Goal: Information Seeking & Learning: Learn about a topic

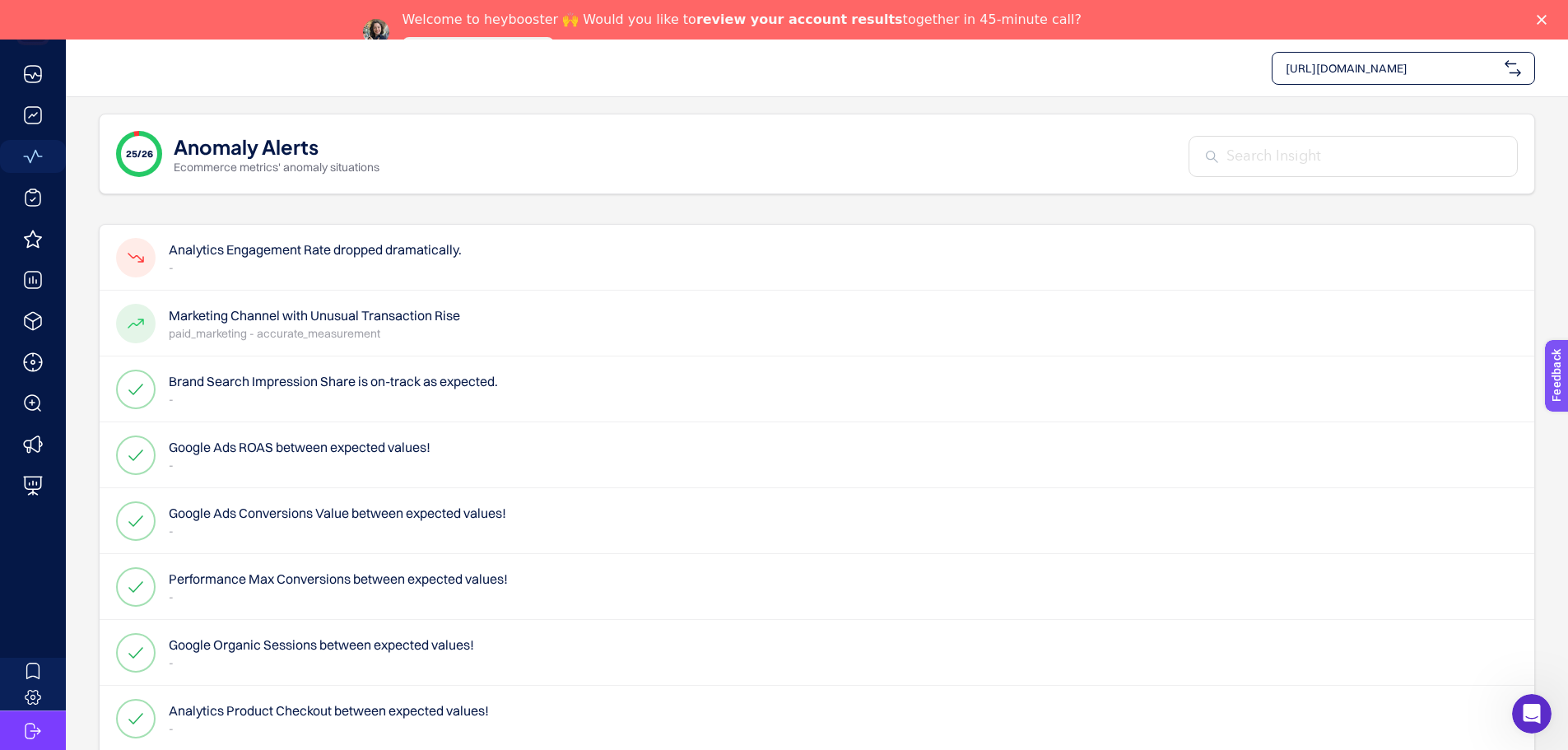
click at [338, 264] on p "-" at bounding box center [315, 267] width 293 height 16
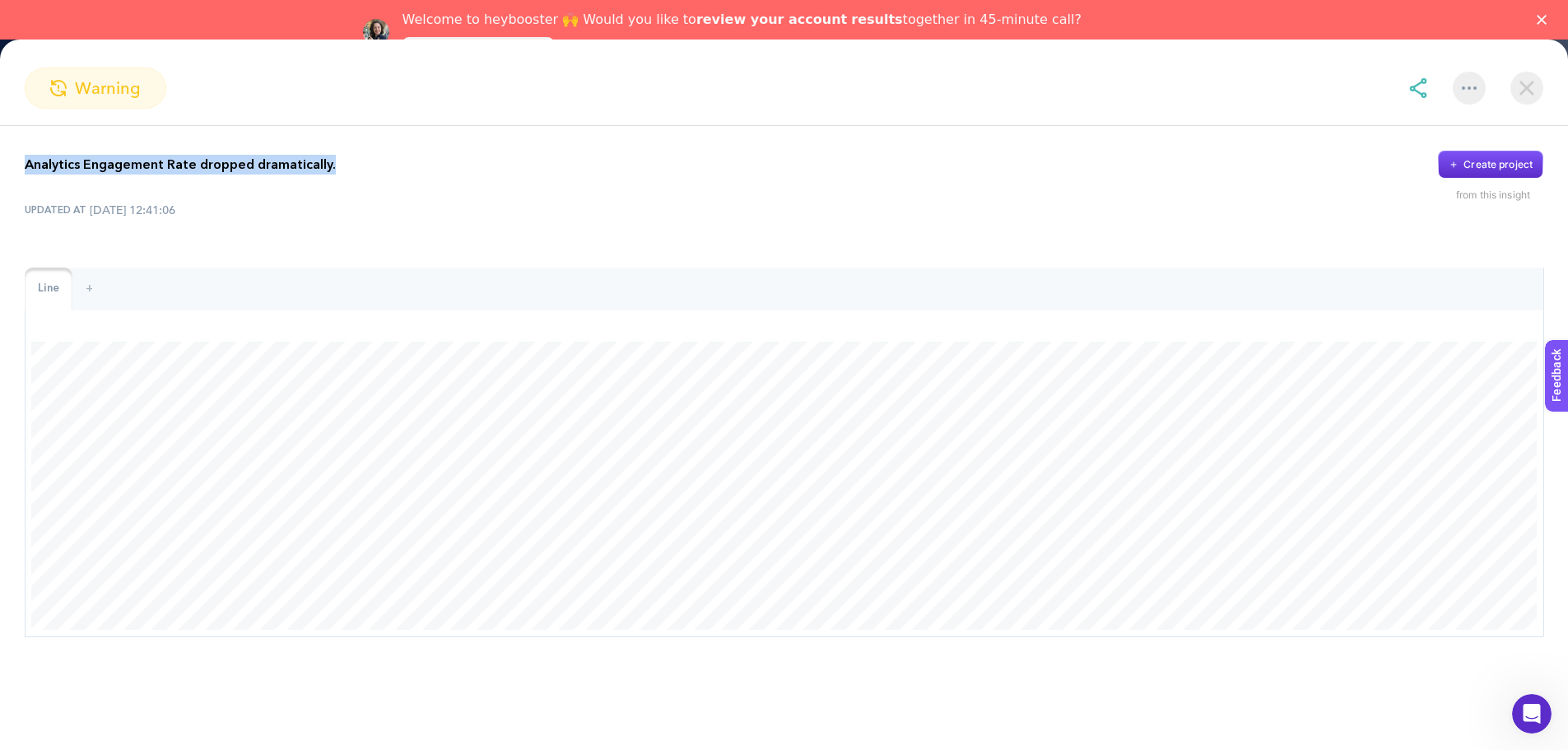
drag, startPoint x: 333, startPoint y: 159, endPoint x: 20, endPoint y: 168, distance: 313.1
click at [20, 168] on div "Analytics Engagement Rate dropped dramatically. Create project from this insigh…" at bounding box center [784, 393] width 1568 height 536
click at [10, 175] on div at bounding box center [10, 175] width 0 height 0
click at [566, 255] on div "Analytics Engagement Rate dropped dramatically. Create project from this insigh…" at bounding box center [784, 393] width 1568 height 536
click at [1527, 87] on img at bounding box center [1527, 88] width 33 height 33
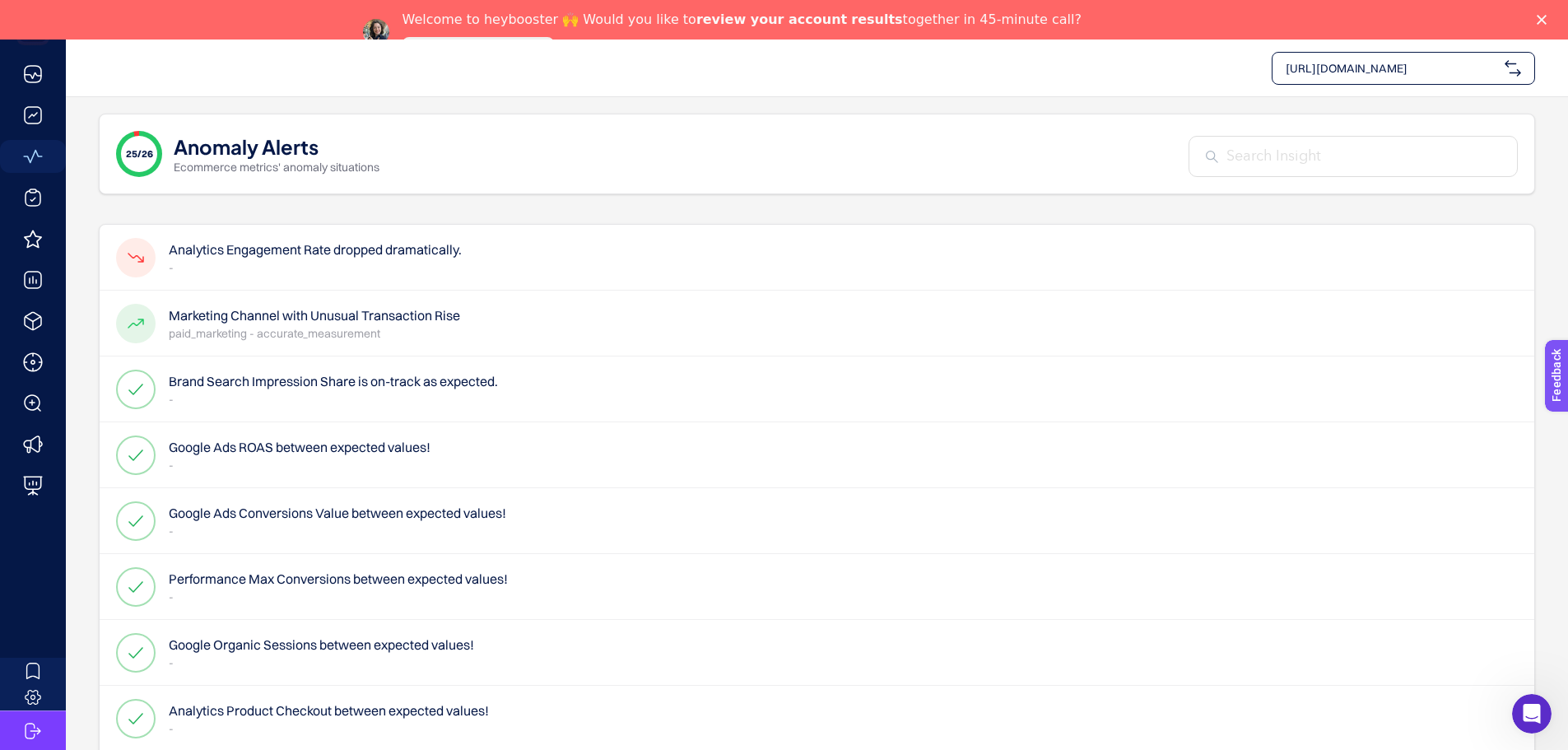
click at [428, 315] on h4 "Marketing Channel with Unusual Transaction Rise" at bounding box center [314, 315] width 291 height 20
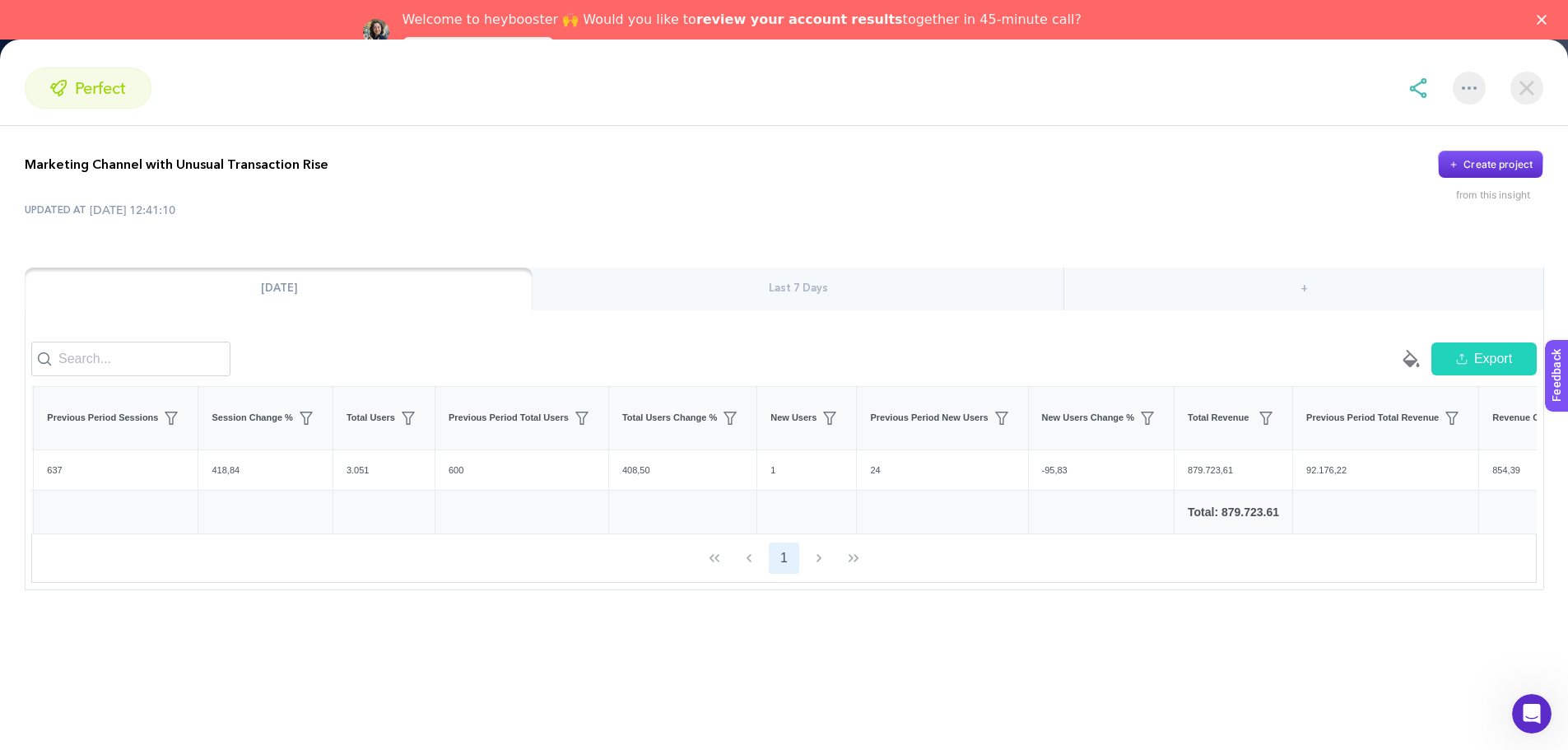
scroll to position [0, 748]
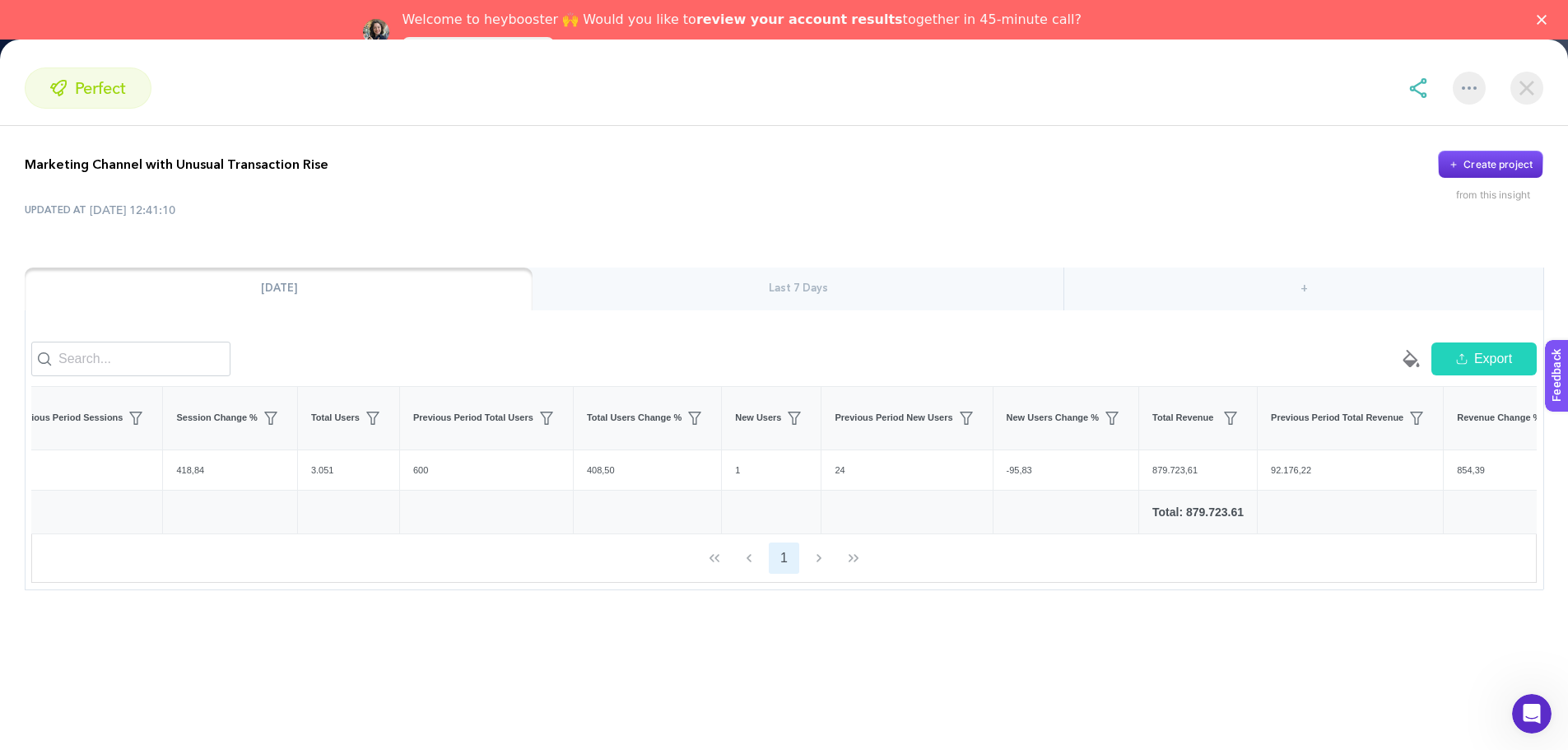
click at [1528, 88] on img at bounding box center [1527, 88] width 33 height 33
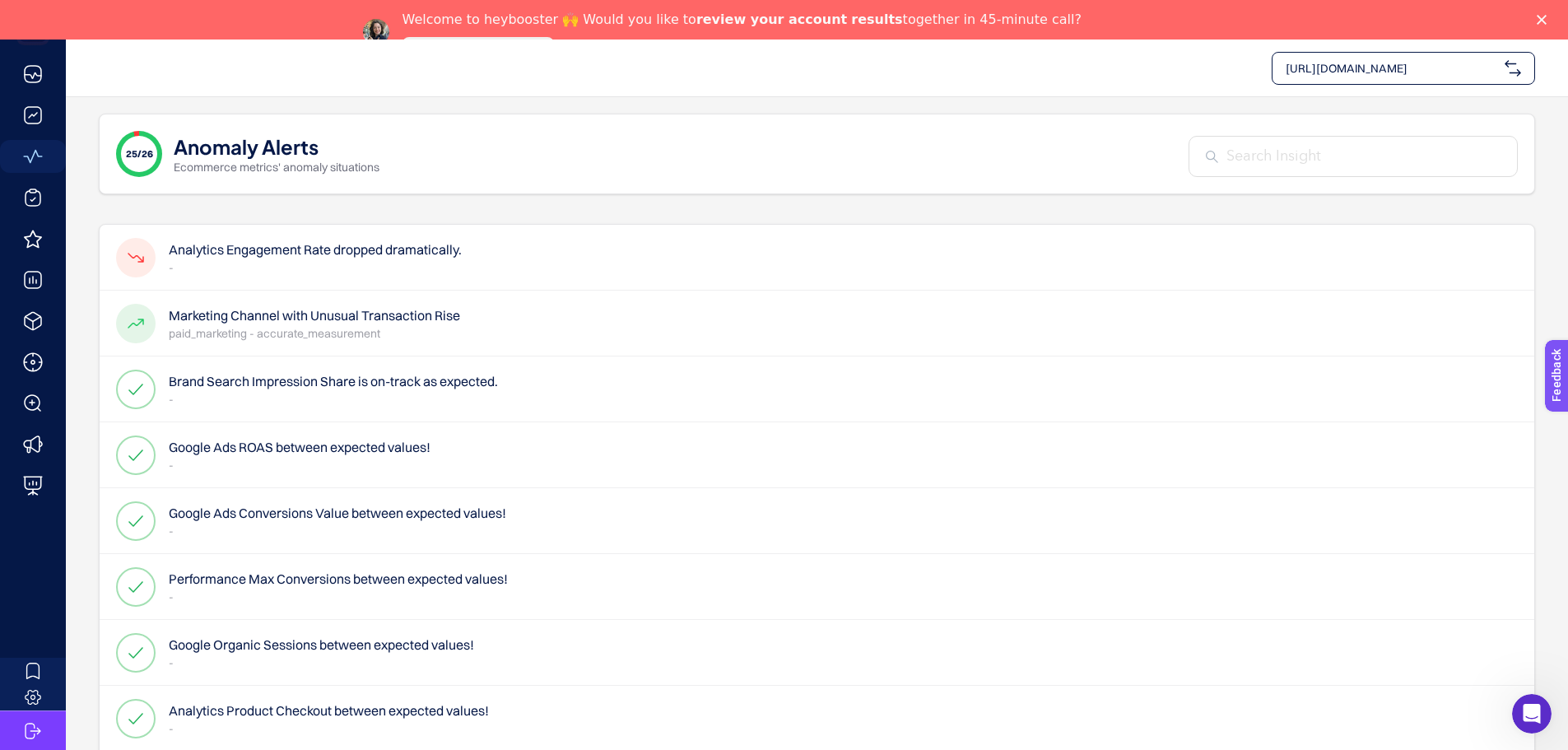
click at [474, 255] on div "Analytics Engagement Rate dropped dramatically. -" at bounding box center [817, 257] width 1434 height 66
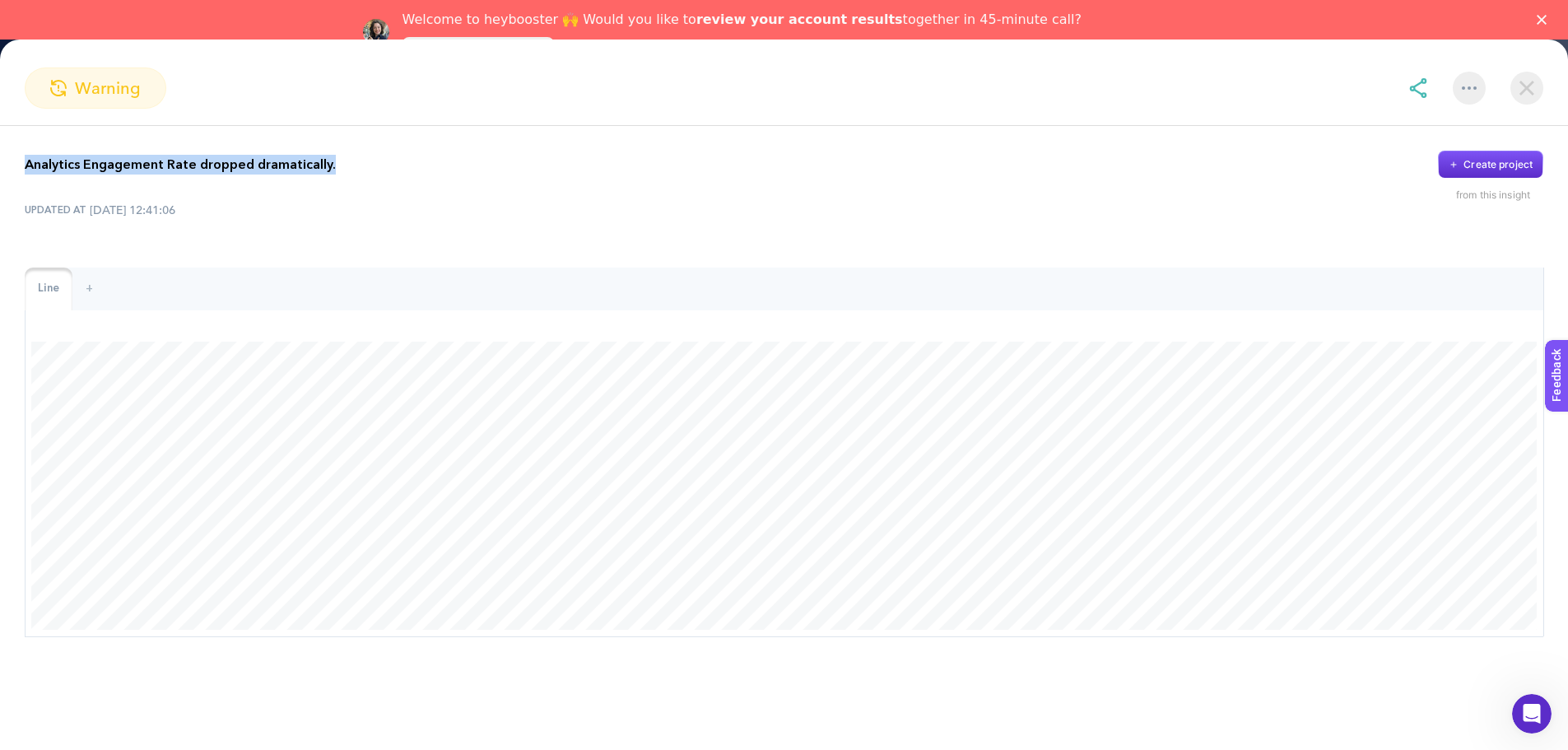
drag, startPoint x: 23, startPoint y: 163, endPoint x: 358, endPoint y: 160, distance: 335.0
click at [358, 160] on div "Analytics Engagement Rate dropped dramatically. Create project from this insigh…" at bounding box center [784, 393] width 1568 height 536
click at [347, 133] on div at bounding box center [347, 133] width 0 height 0
drag, startPoint x: 224, startPoint y: 305, endPoint x: 470, endPoint y: 298, distance: 246.1
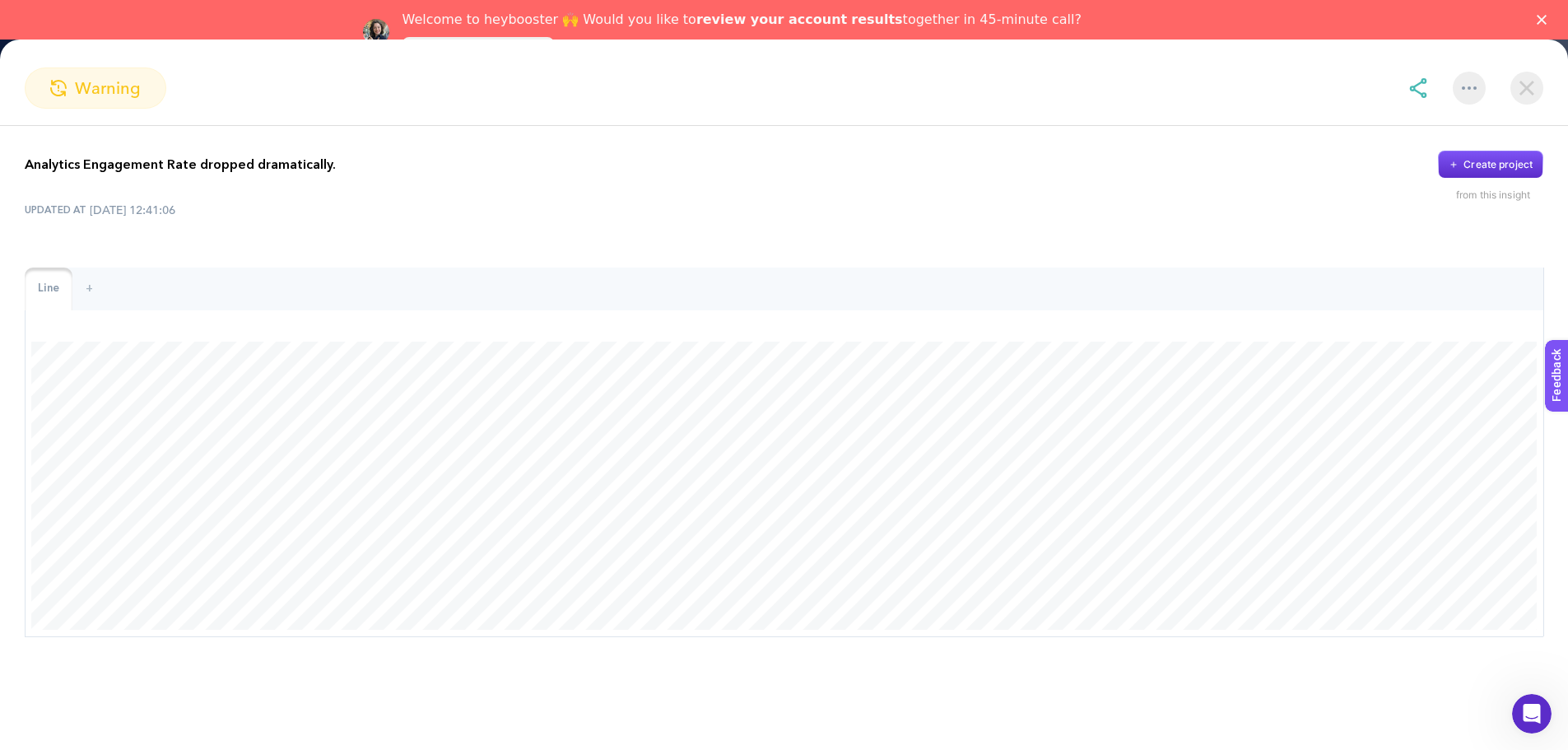
click at [1527, 90] on img at bounding box center [1527, 88] width 33 height 33
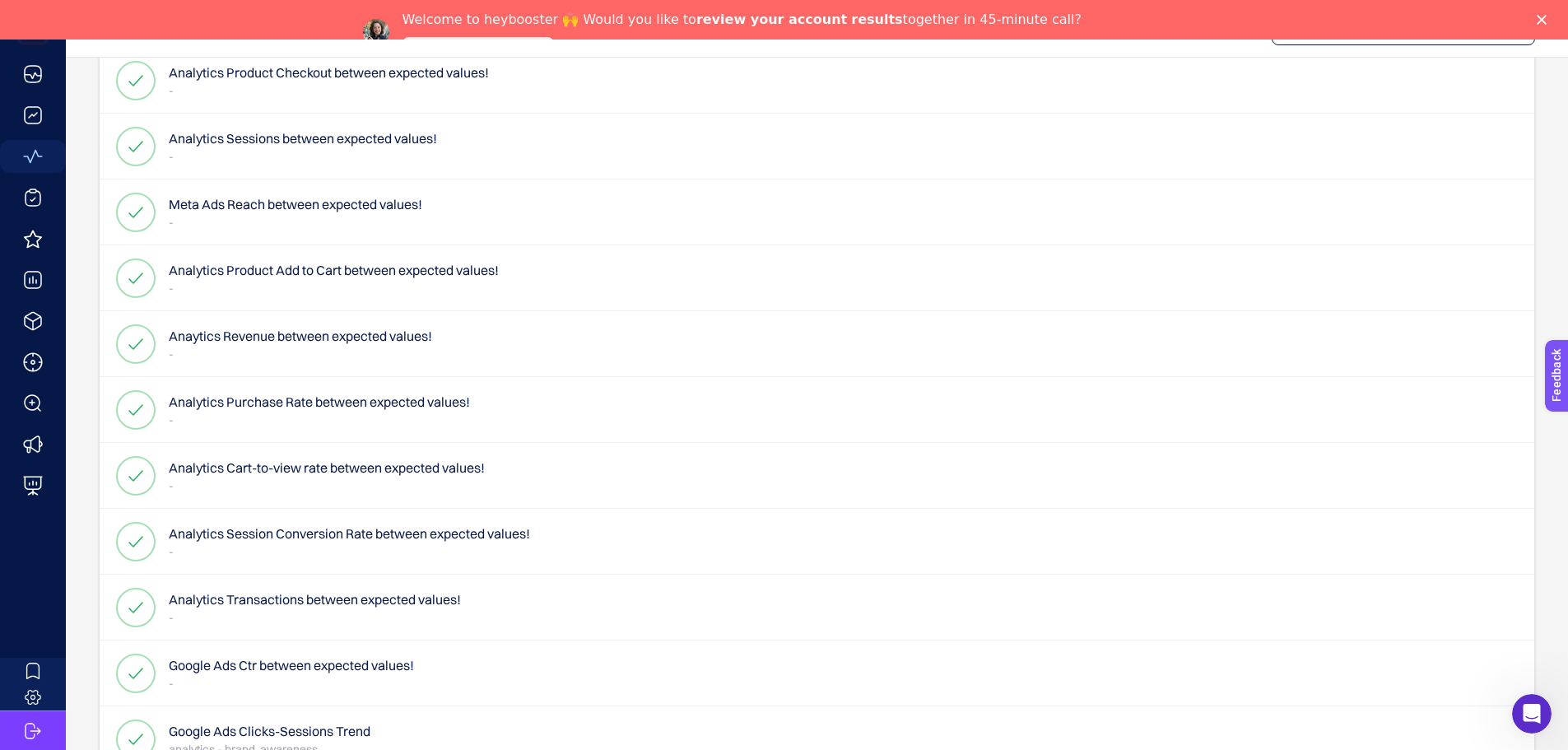
scroll to position [0, 0]
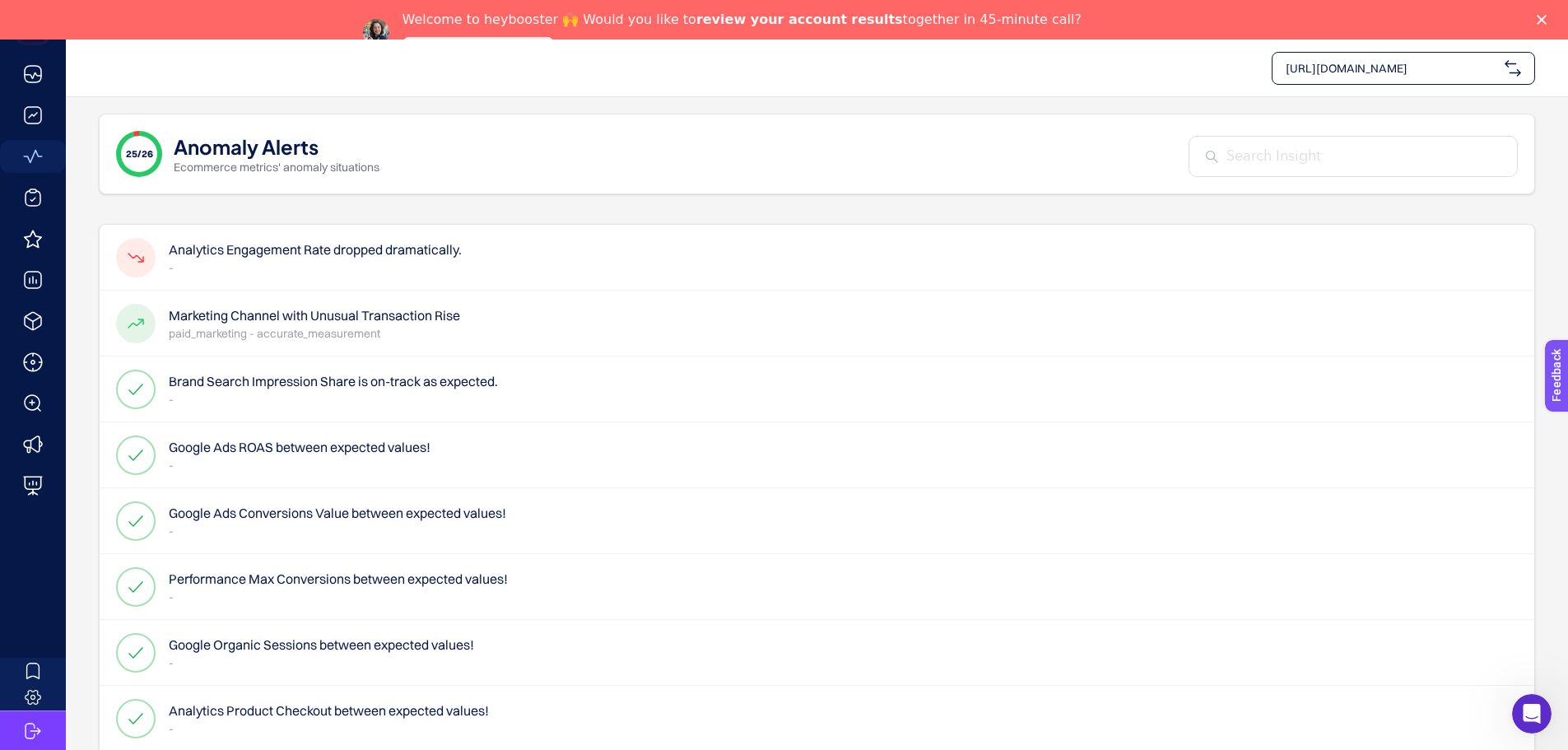
click at [233, 315] on h4 "Marketing Channel with Unusual Transaction Rise" at bounding box center [314, 315] width 291 height 20
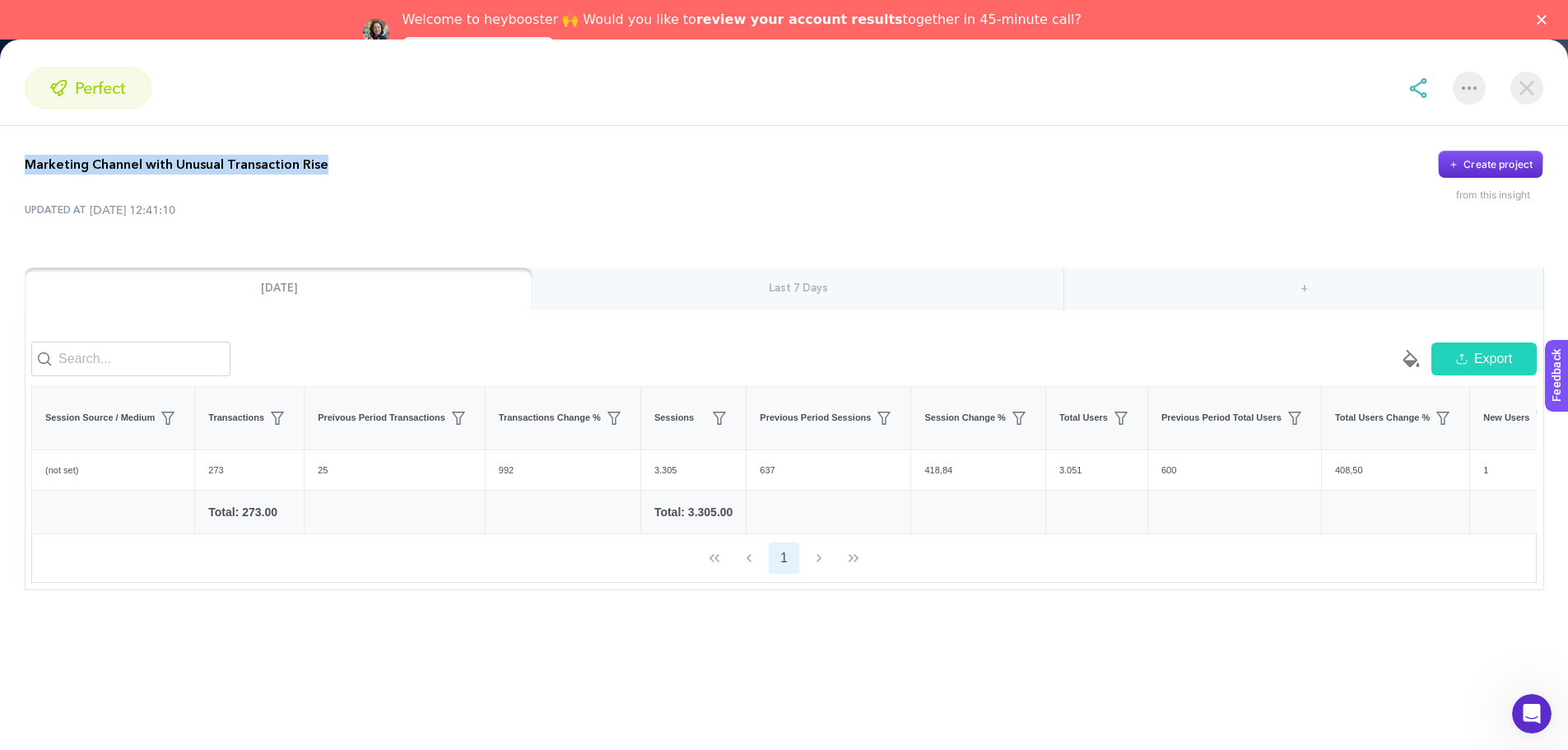
drag, startPoint x: 26, startPoint y: 166, endPoint x: 321, endPoint y: 163, distance: 295.0
click at [334, 146] on div "Marketing Channel with Unusual Transaction Rise Create project from this insigh…" at bounding box center [784, 370] width 1568 height 489
click at [323, 133] on div at bounding box center [323, 133] width 0 height 0
drag, startPoint x: 208, startPoint y: 304, endPoint x: 458, endPoint y: 302, distance: 250.0
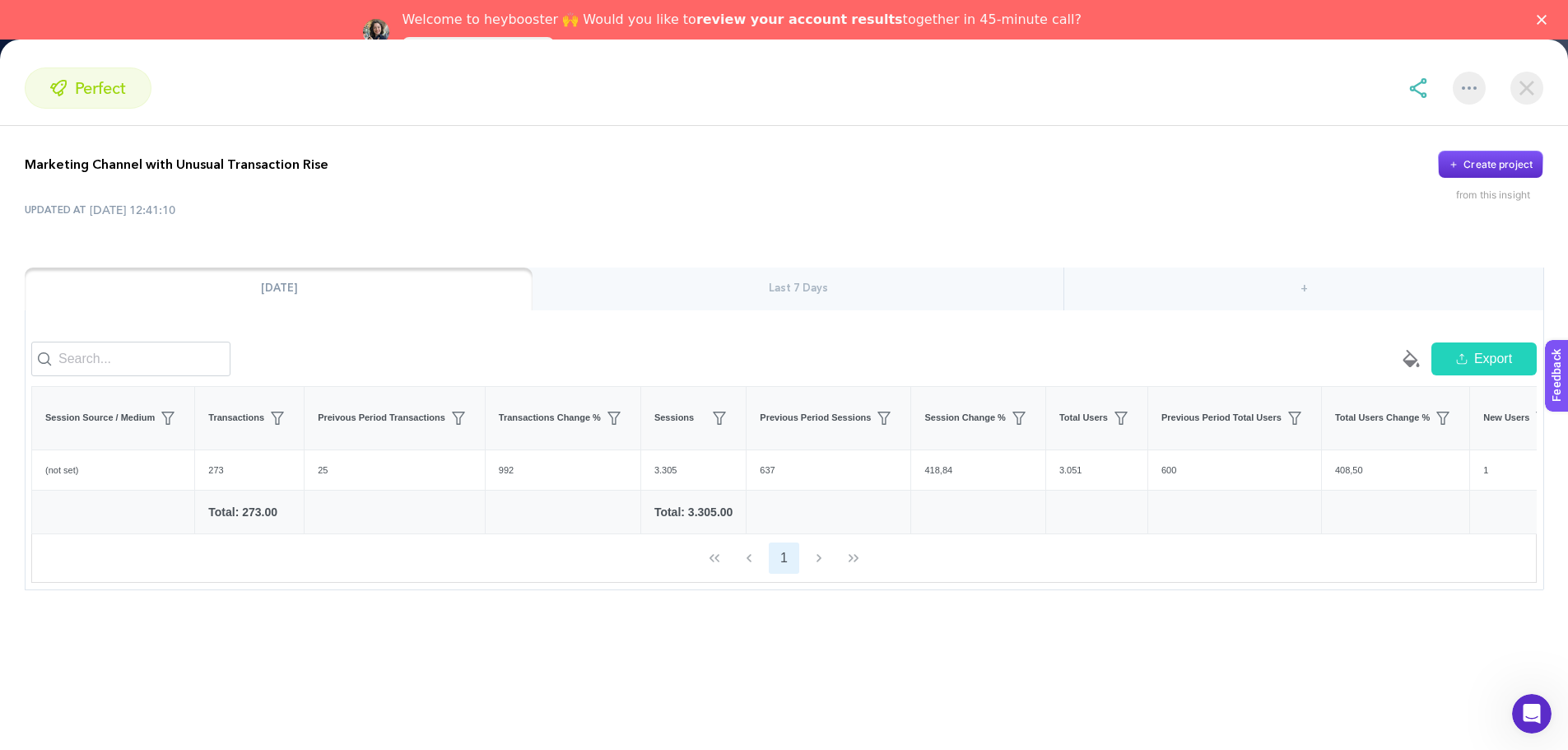
click at [668, 209] on div "UPDATED AT [DATE] 12:41:10" at bounding box center [784, 210] width 1519 height 16
click at [1525, 83] on img at bounding box center [1527, 88] width 33 height 33
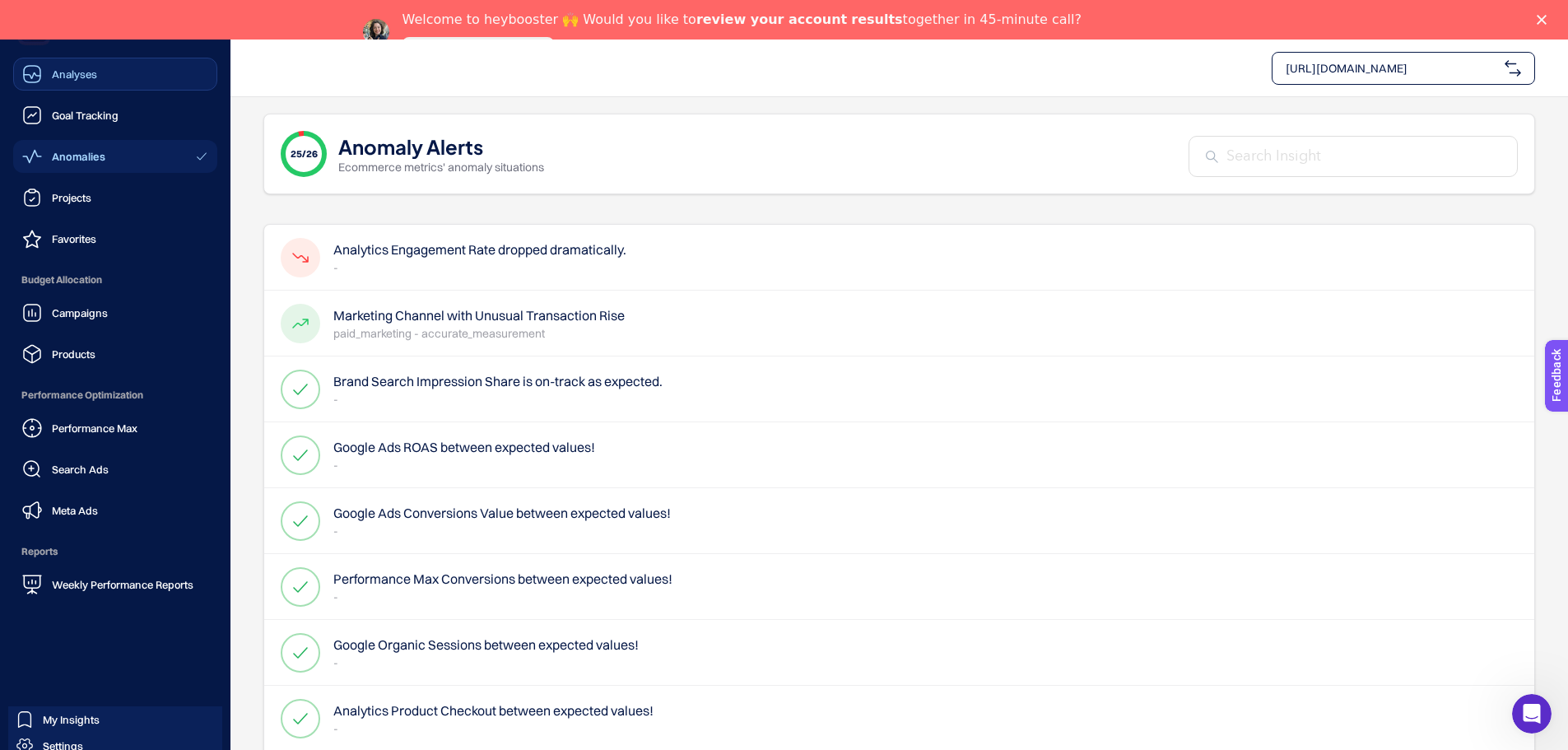
click at [60, 79] on span "Analyses" at bounding box center [74, 74] width 45 height 13
